Goal: Information Seeking & Learning: Learn about a topic

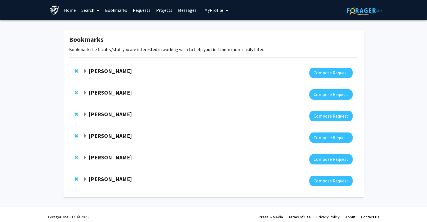
click at [93, 10] on link "Search" at bounding box center [91, 10] width 24 height 20
click at [111, 29] on span "Faculty/Staff" at bounding box center [99, 25] width 41 height 11
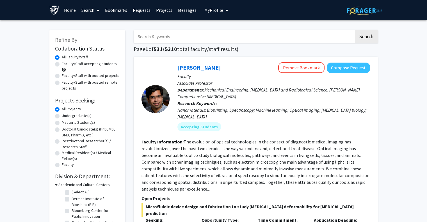
click at [96, 64] on label "Faculty/Staff accepting students" at bounding box center [89, 64] width 55 height 6
click at [65, 64] on input "Faculty/Staff accepting students" at bounding box center [64, 63] width 4 height 4
radio input "true"
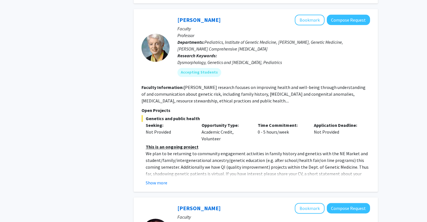
scroll to position [1320, 0]
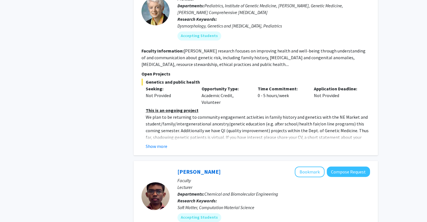
click at [163, 143] on button "Show more" at bounding box center [157, 146] width 22 height 7
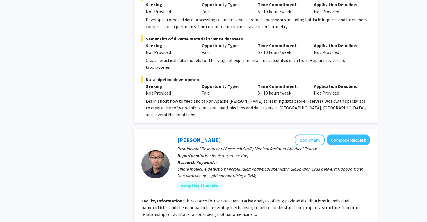
scroll to position [1993, 0]
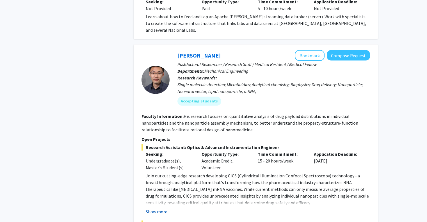
click at [162, 208] on button "Show more" at bounding box center [157, 211] width 22 height 7
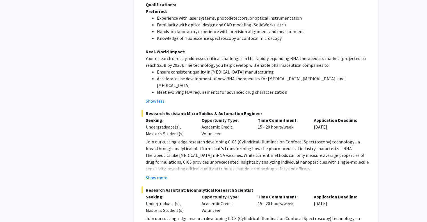
scroll to position [2358, 0]
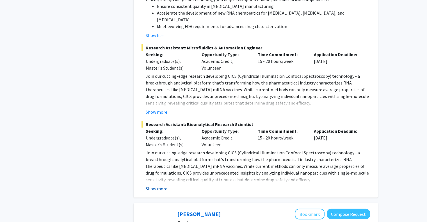
click at [162, 185] on button "Show more" at bounding box center [157, 188] width 22 height 7
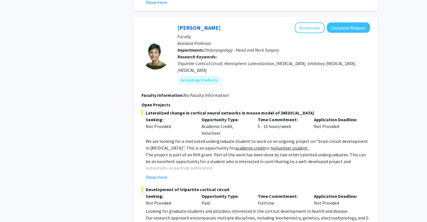
scroll to position [3089, 0]
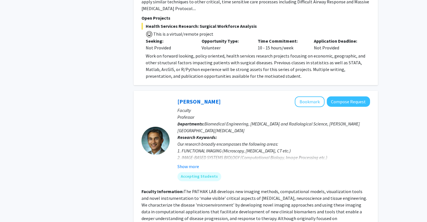
scroll to position [1600, 0]
